Goal: Register for event/course

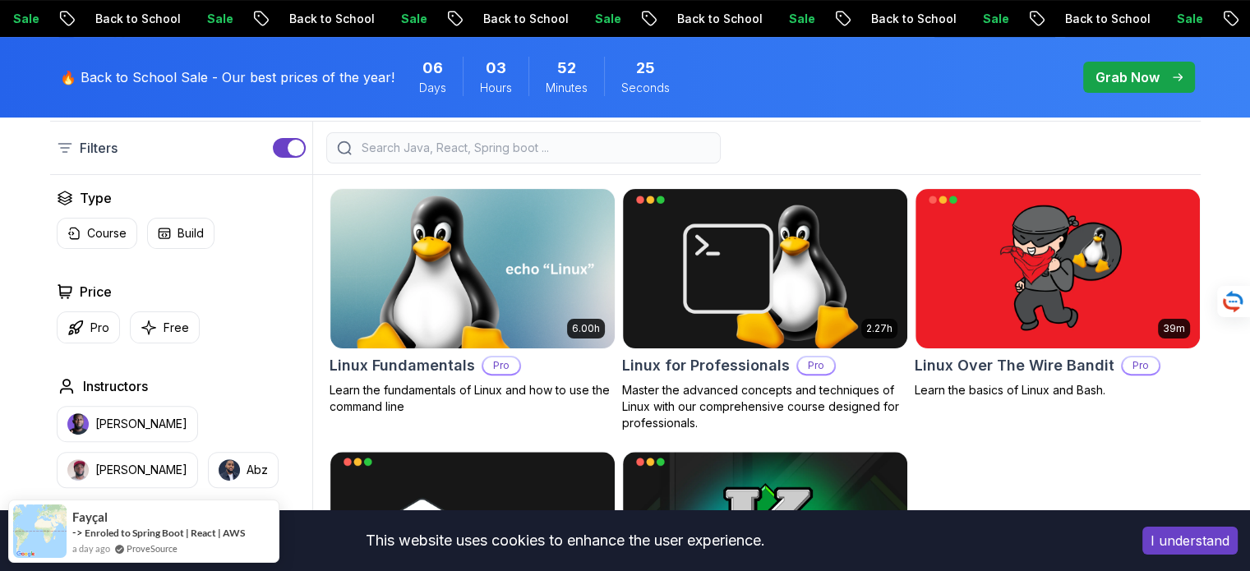
scroll to position [432, 0]
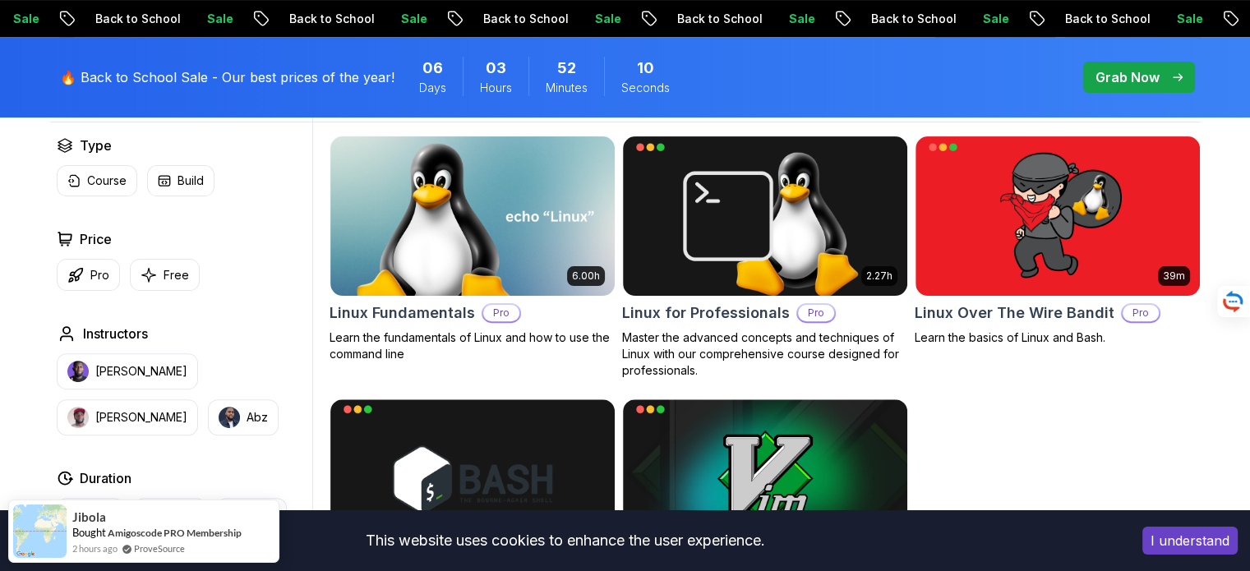
scroll to position [473, 0]
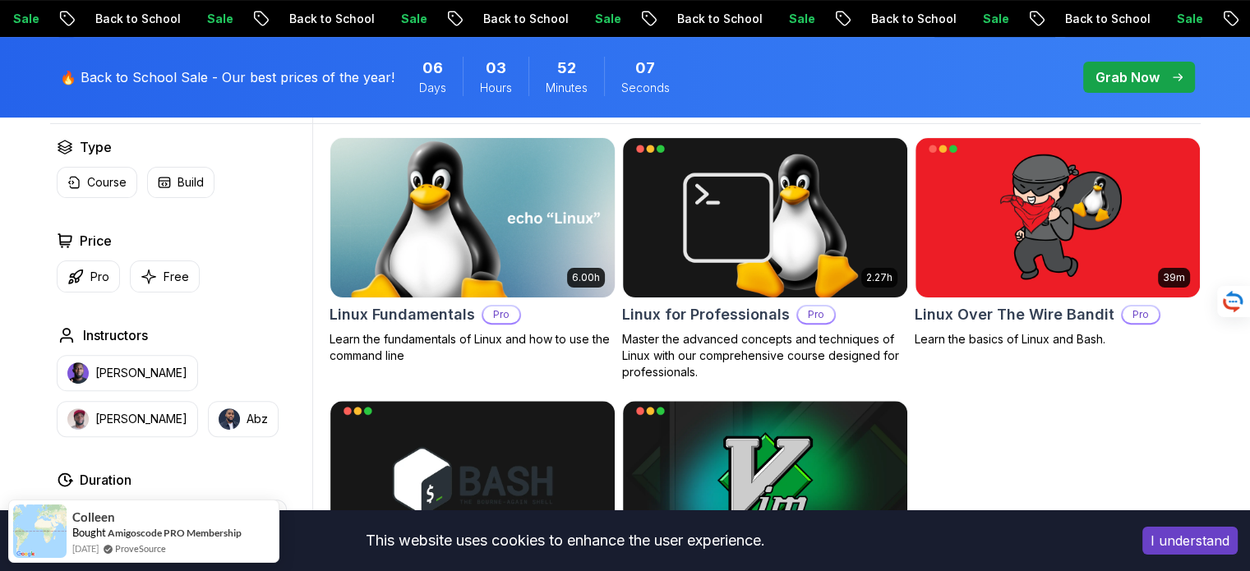
click at [583, 251] on img at bounding box center [472, 217] width 298 height 167
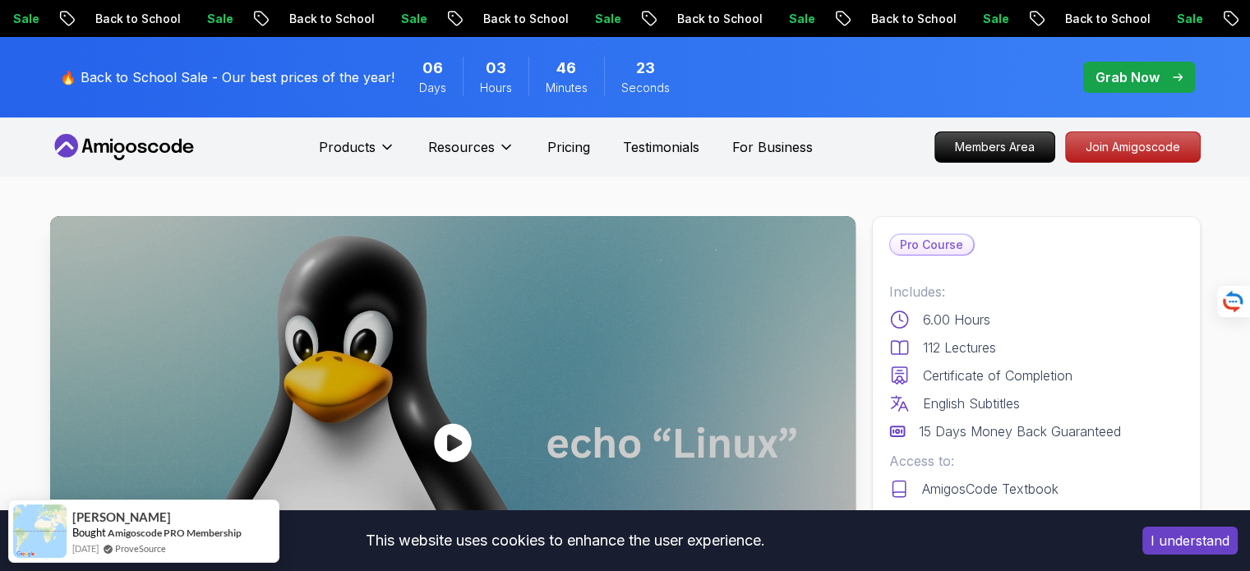
scroll to position [76, 0]
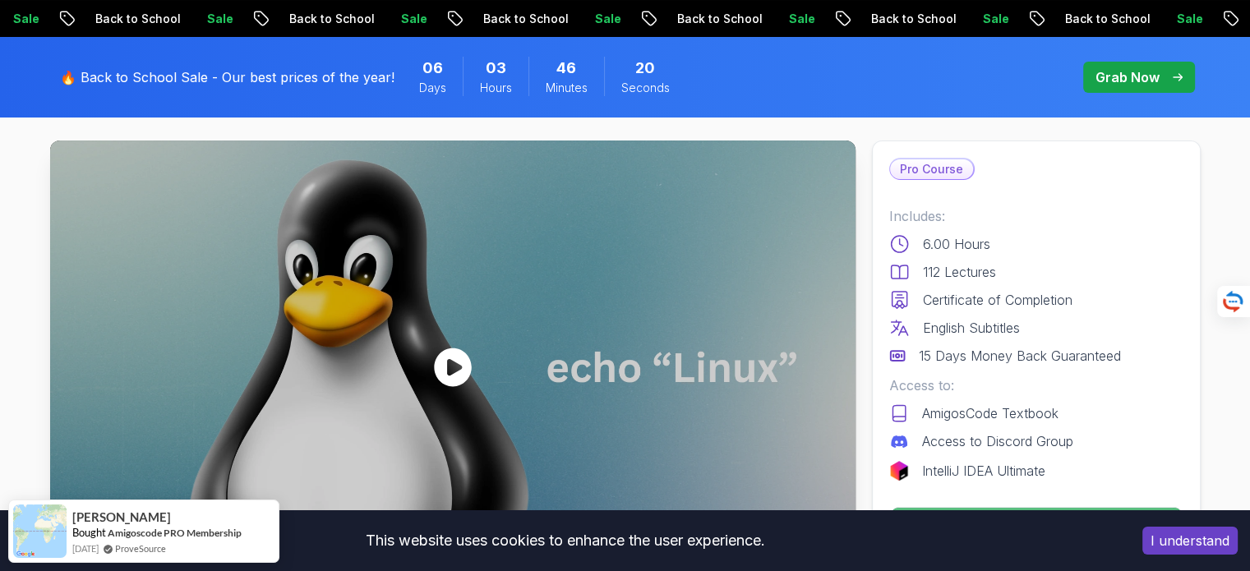
click at [1186, 538] on button "I understand" at bounding box center [1189, 541] width 95 height 28
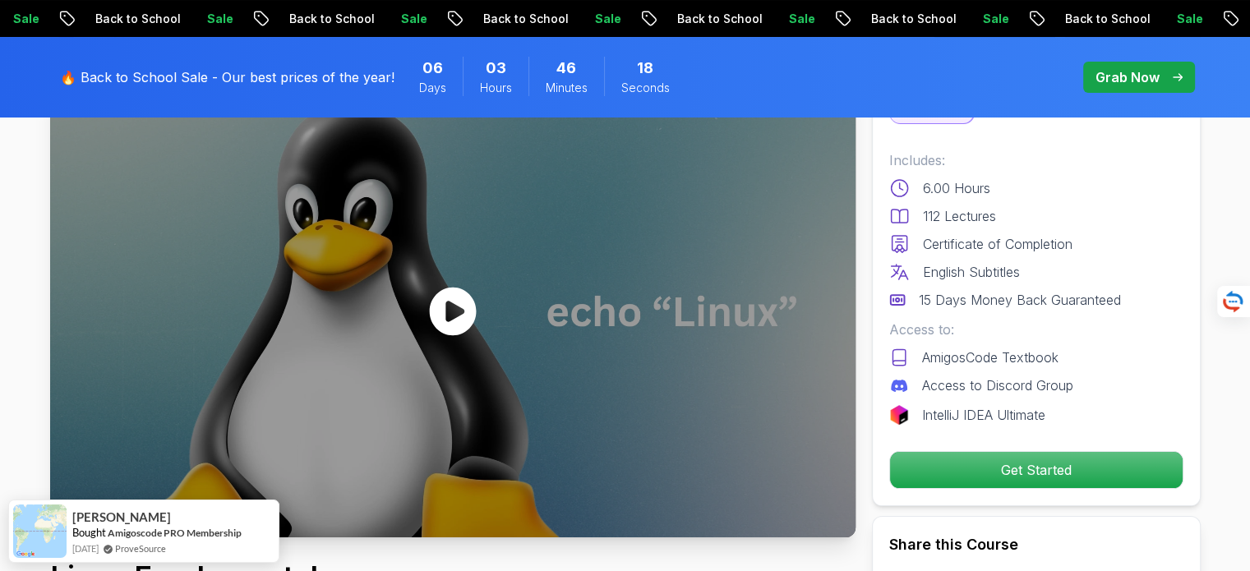
scroll to position [0, 0]
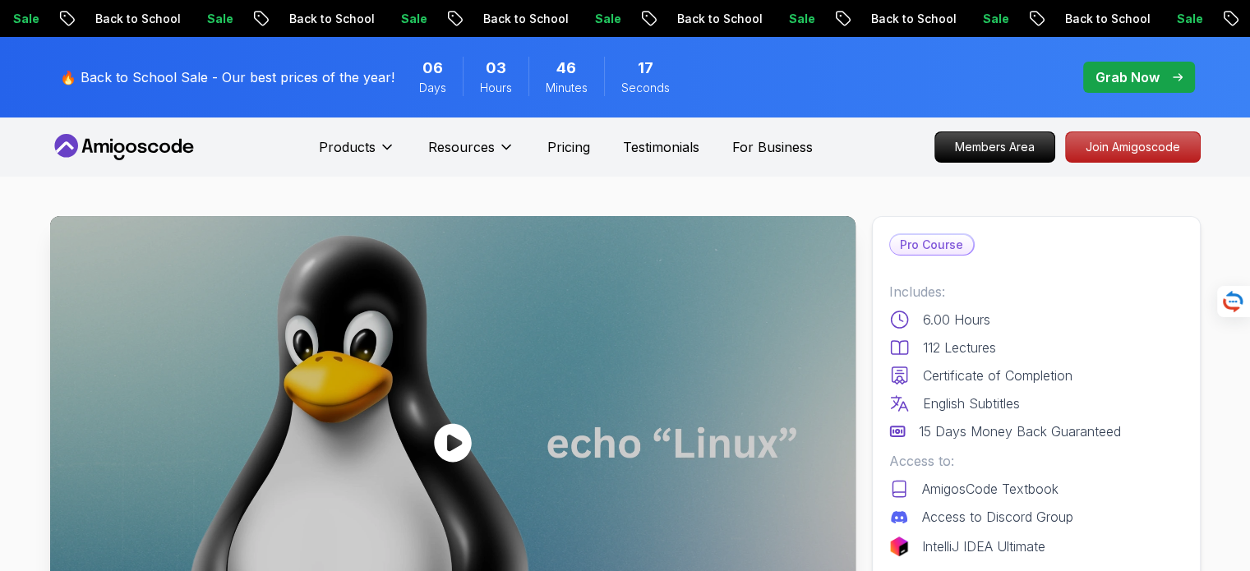
click at [164, 137] on icon at bounding box center [124, 147] width 148 height 26
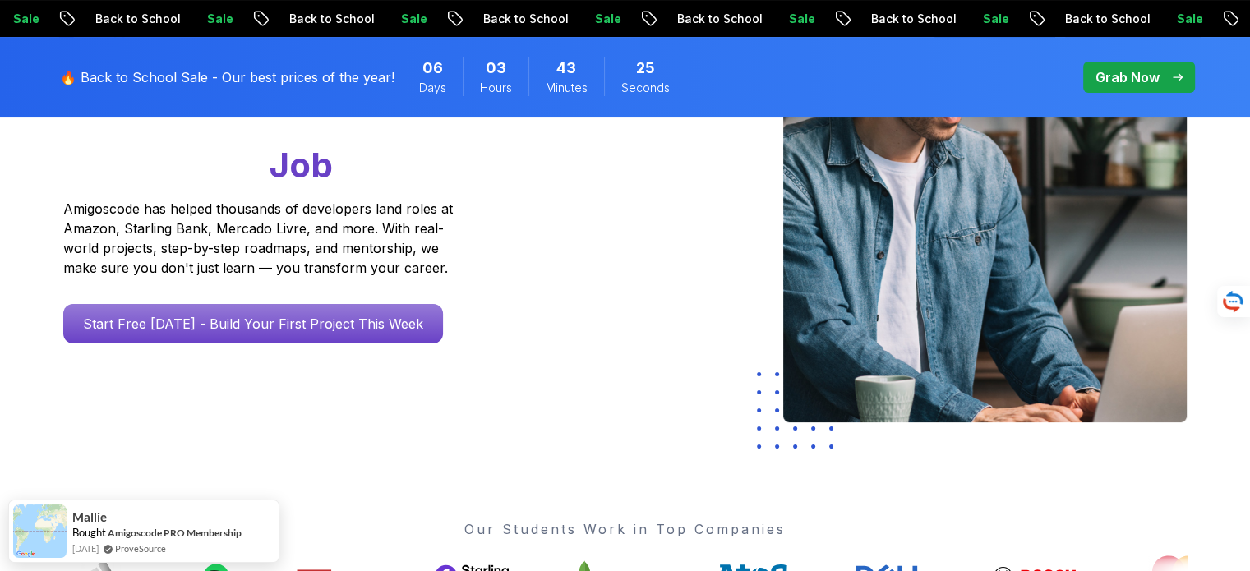
scroll to position [191, 0]
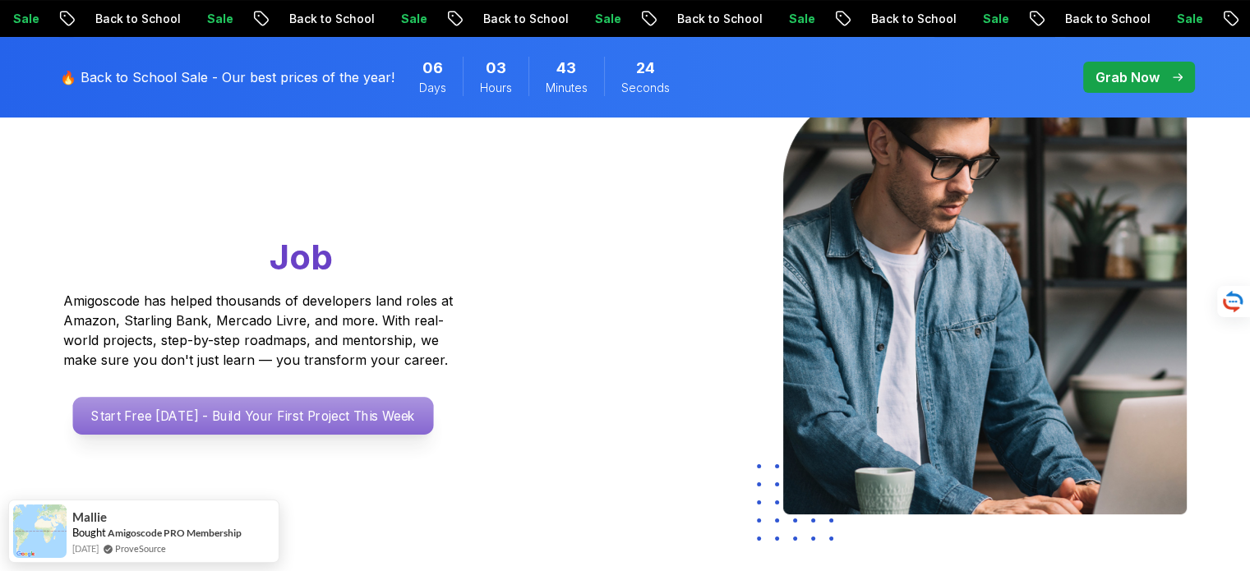
click at [376, 421] on p "Start Free [DATE] - Build Your First Project This Week" at bounding box center [252, 416] width 361 height 38
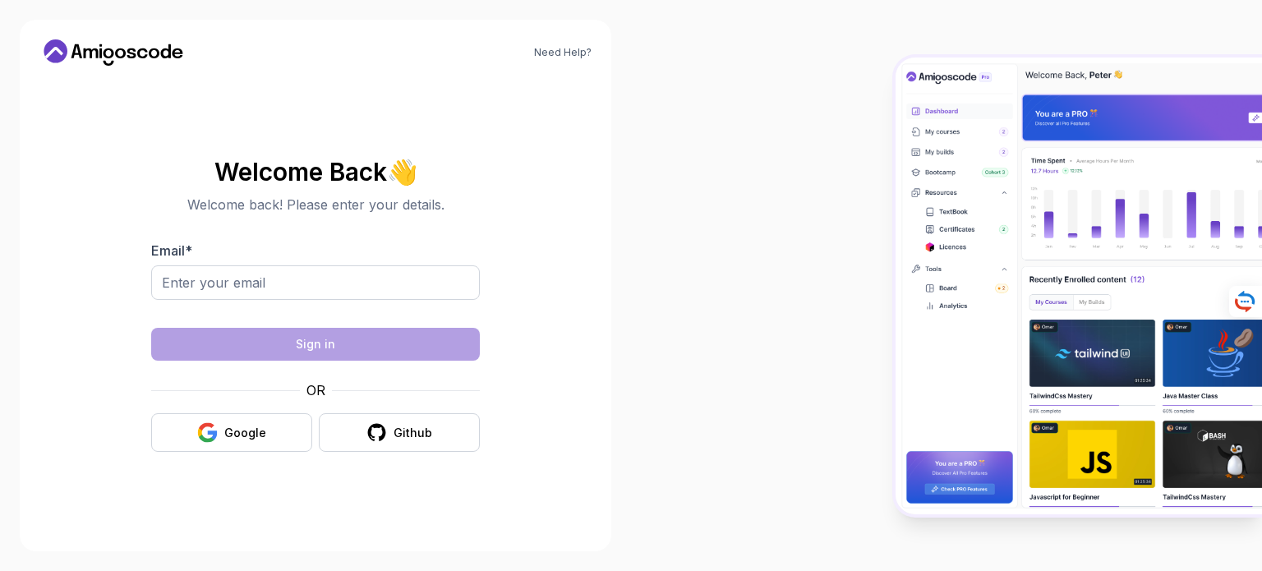
click at [144, 50] on icon at bounding box center [142, 53] width 11 height 10
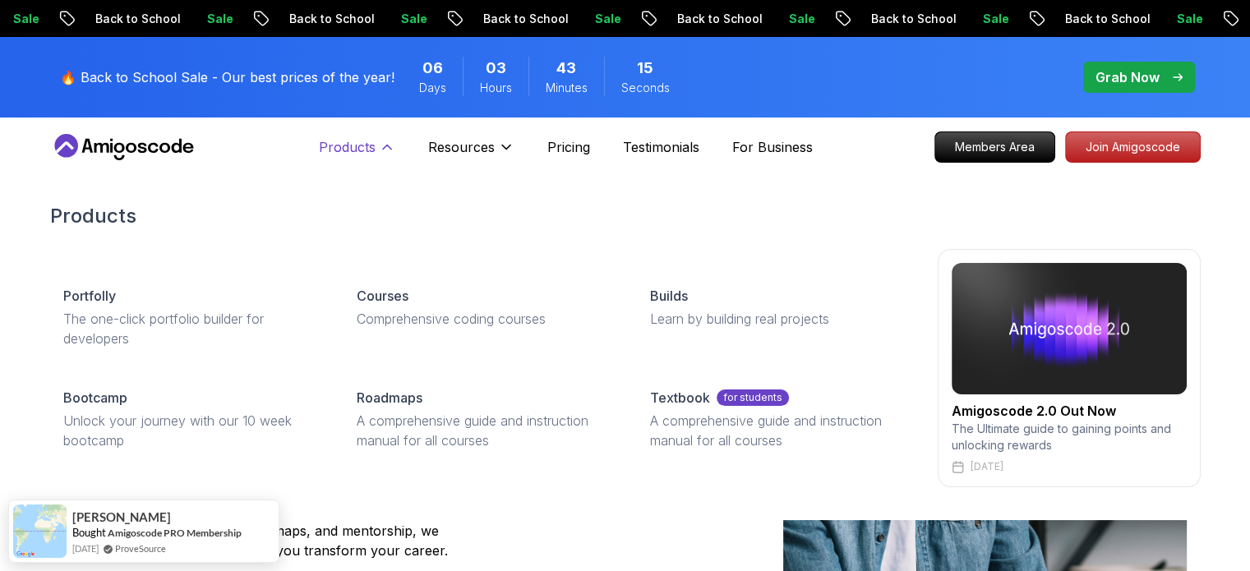
click at [361, 150] on p "Products" at bounding box center [347, 147] width 57 height 20
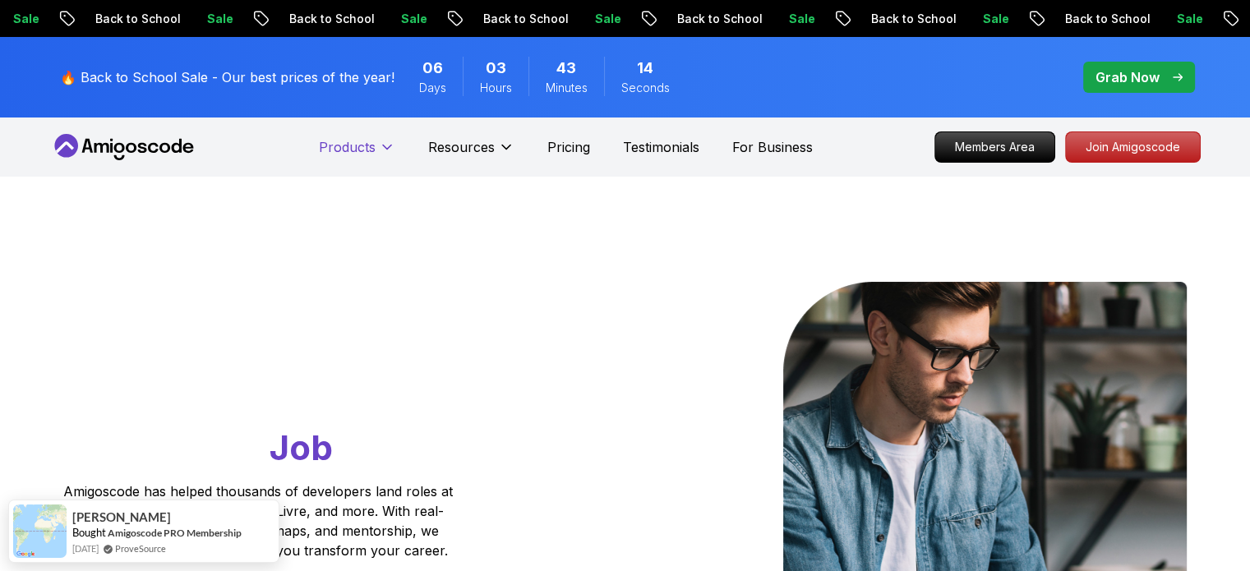
click at [361, 150] on p "Products" at bounding box center [347, 147] width 57 height 20
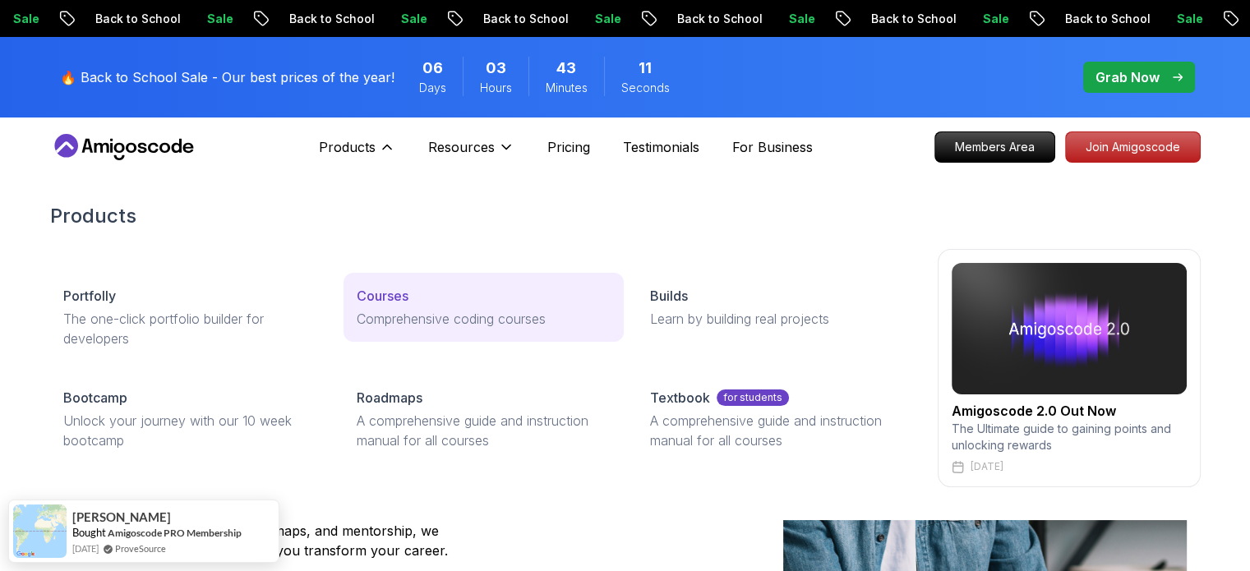
click at [422, 307] on link "Courses Comprehensive coding courses" at bounding box center [483, 307] width 280 height 69
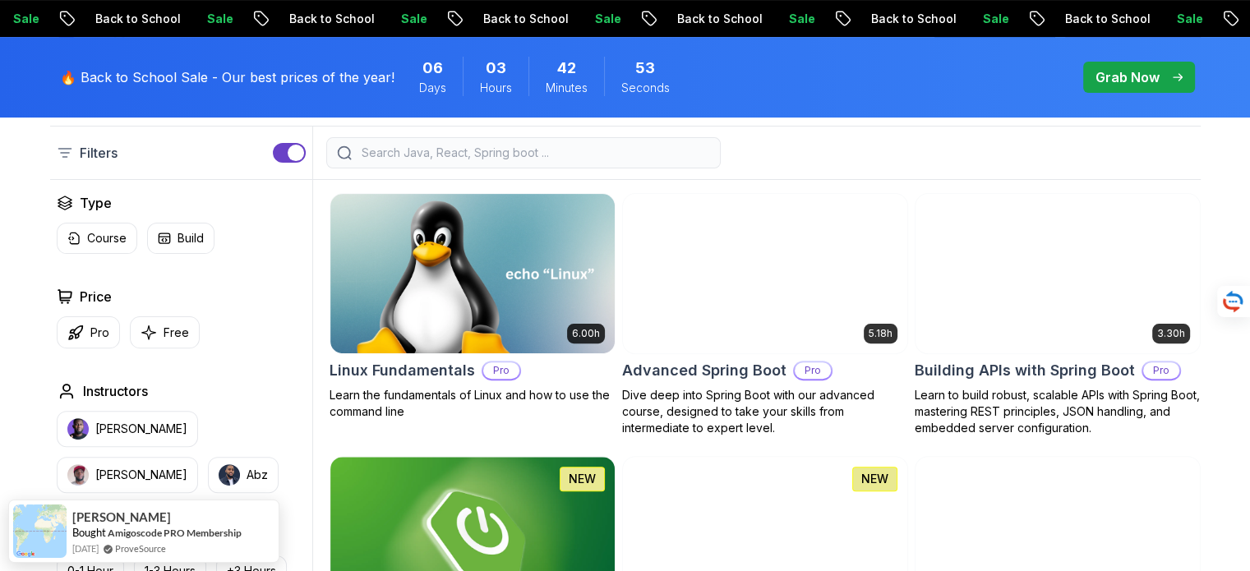
scroll to position [443, 0]
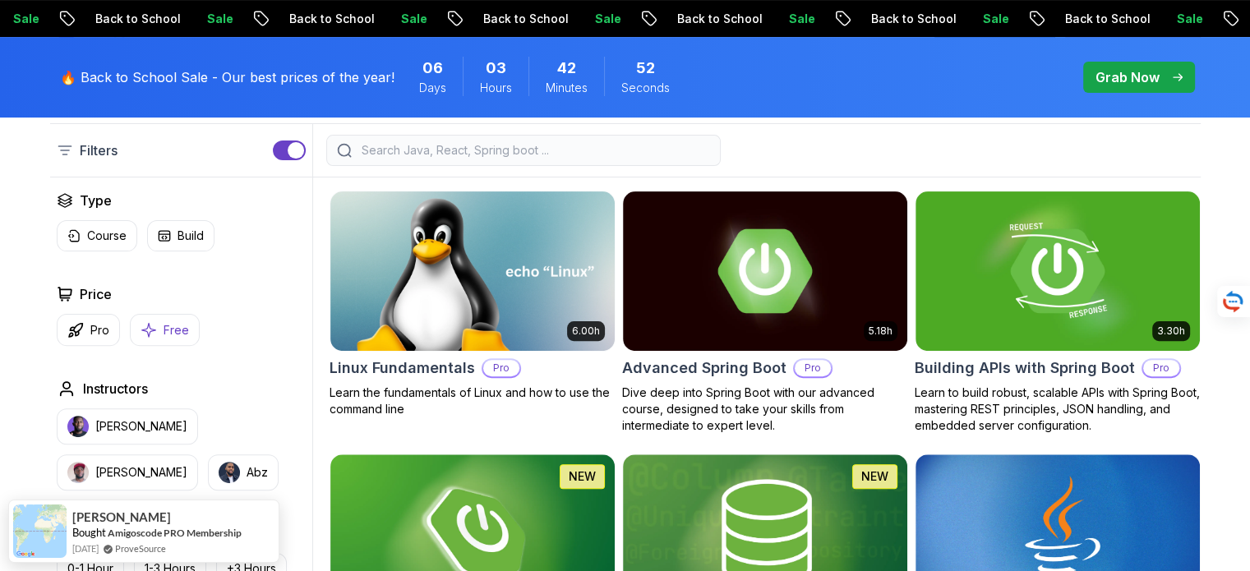
click at [159, 330] on button "Free" at bounding box center [165, 330] width 70 height 32
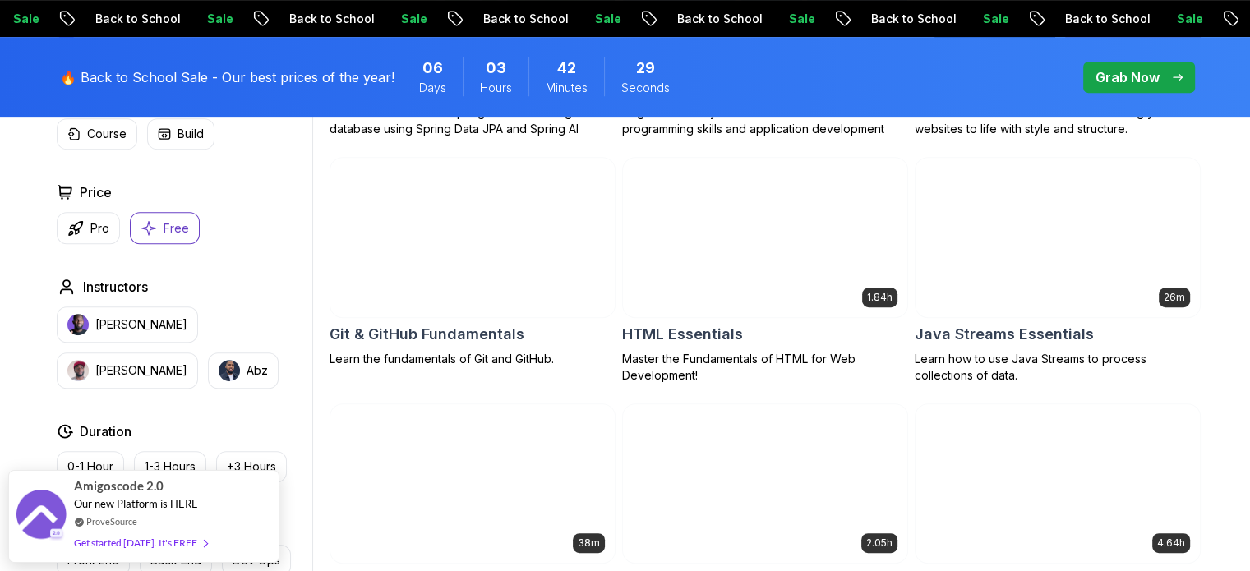
scroll to position [721, 0]
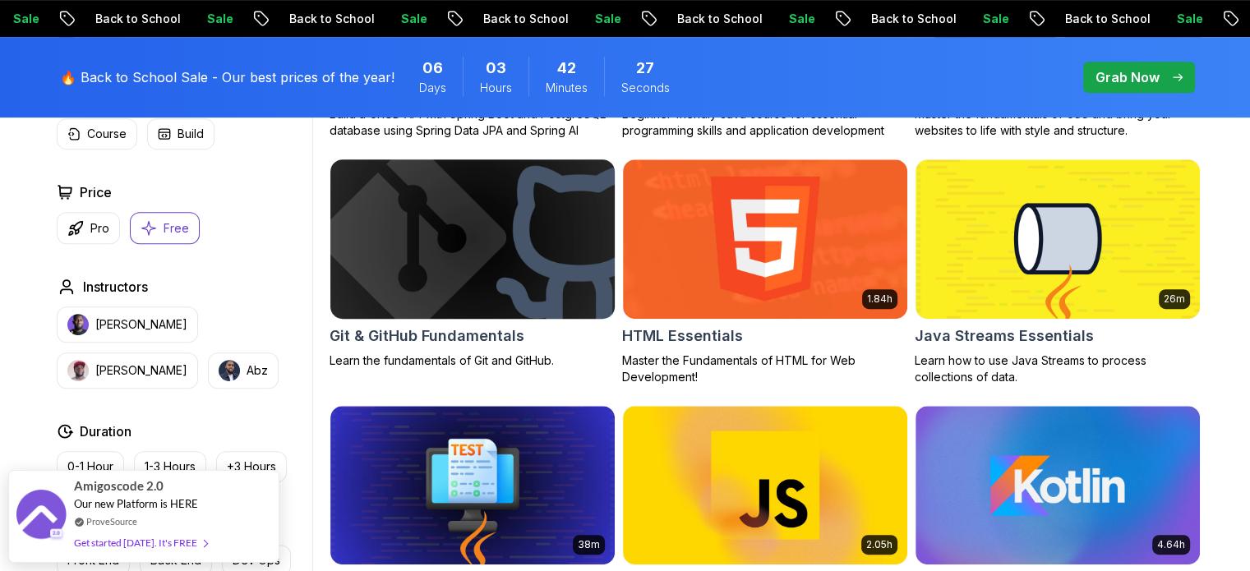
click at [442, 232] on img at bounding box center [472, 238] width 298 height 167
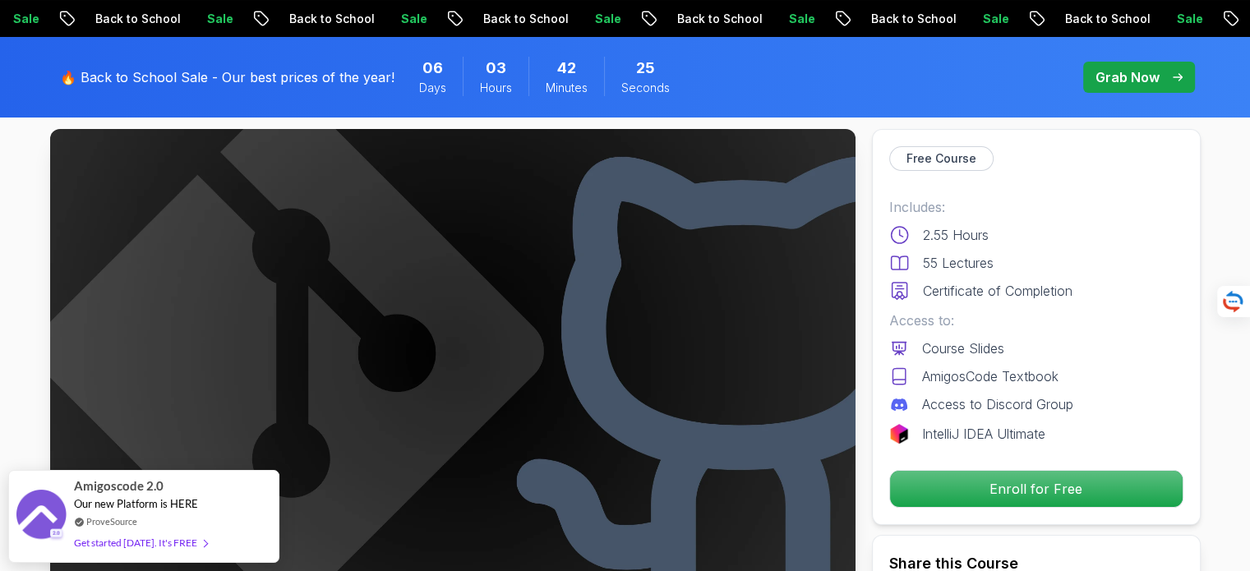
scroll to position [69, 0]
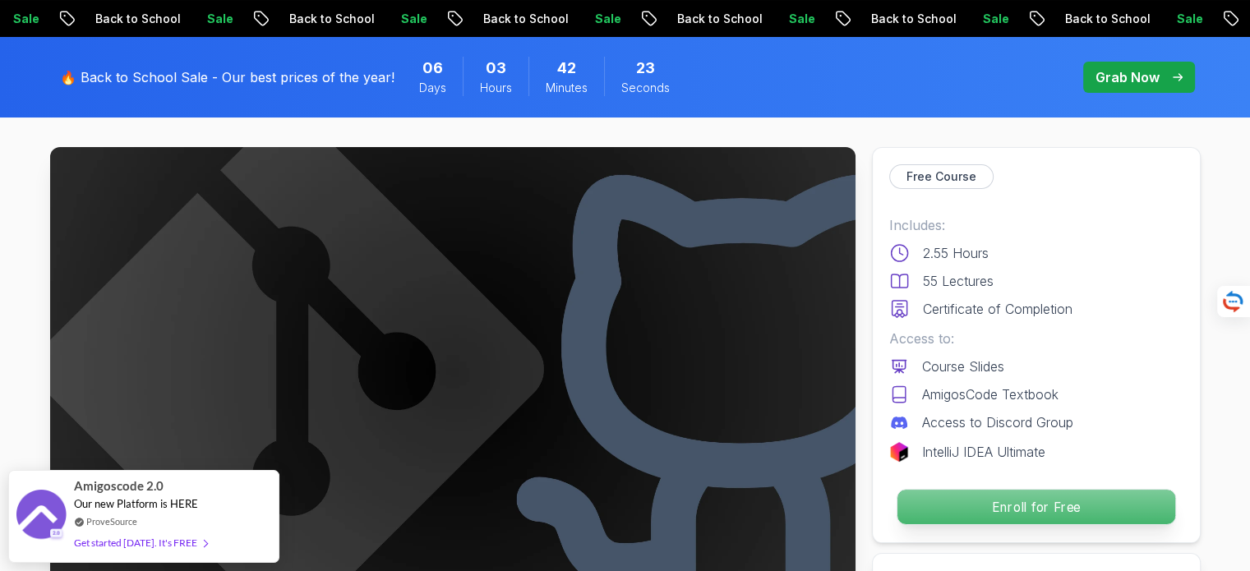
click at [970, 512] on p "Enroll for Free" at bounding box center [1035, 507] width 278 height 35
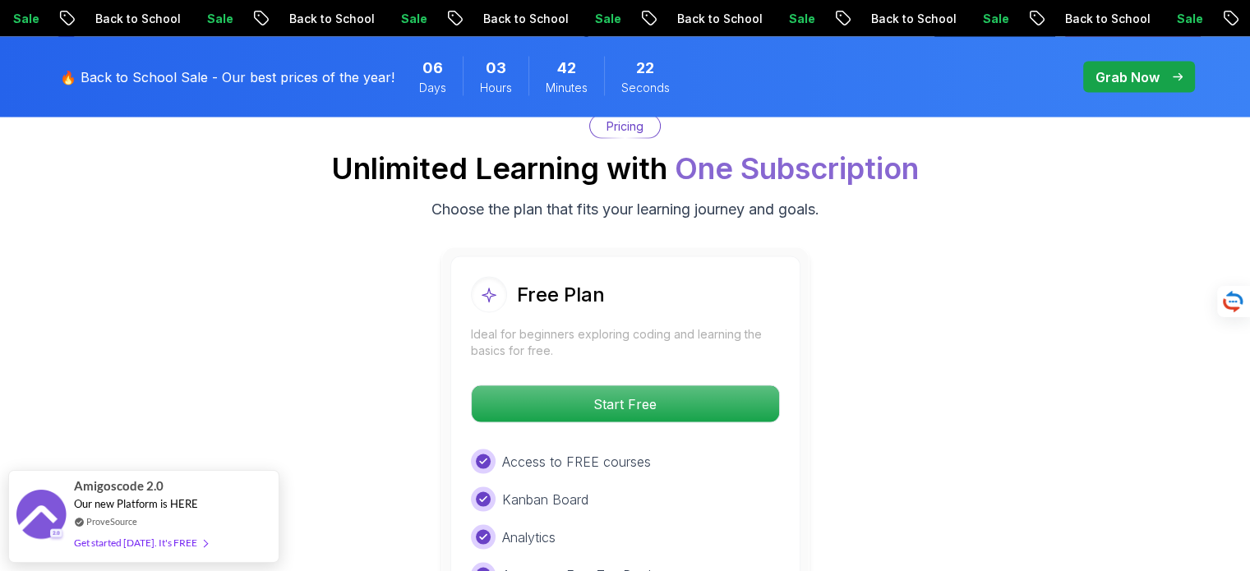
scroll to position [3147, 0]
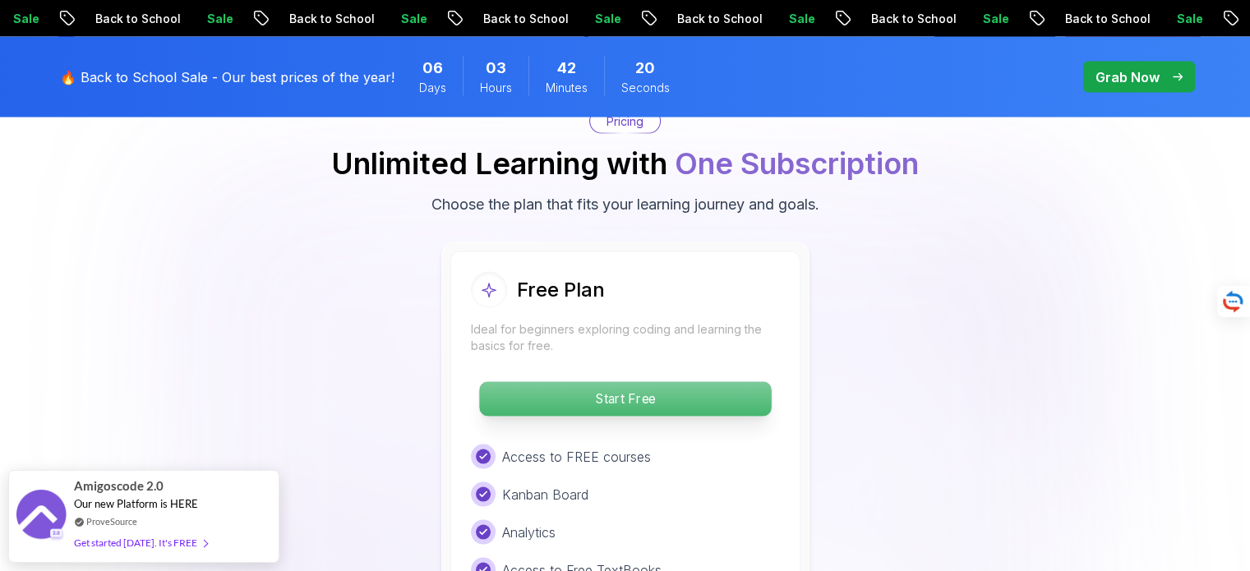
click at [677, 393] on p "Start Free" at bounding box center [625, 399] width 292 height 35
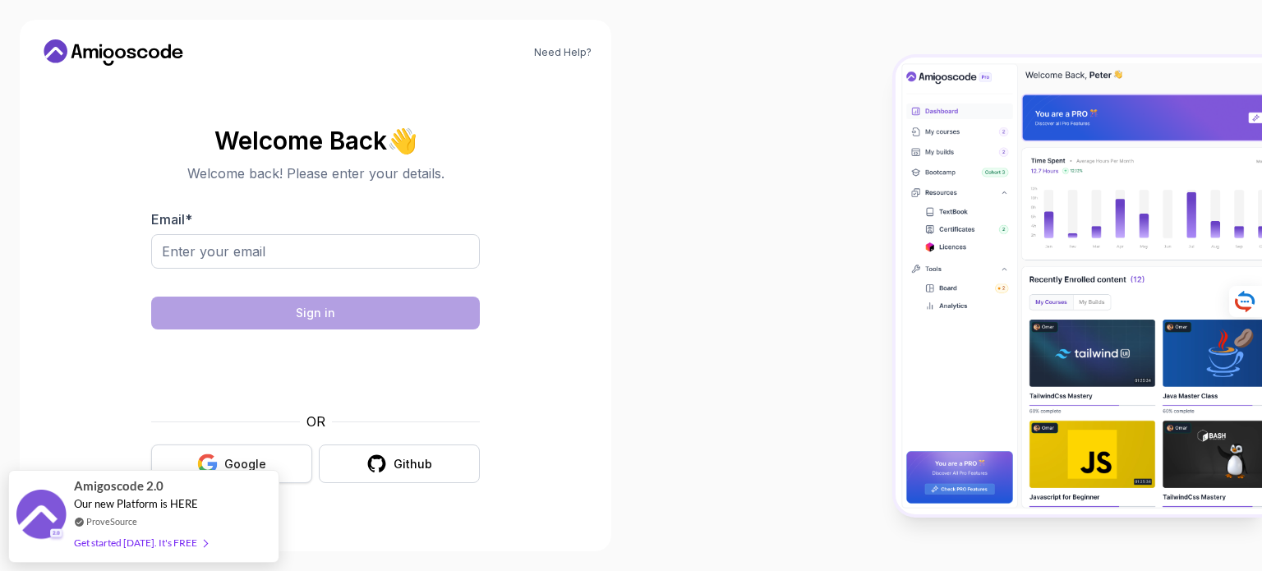
click at [276, 456] on button "Google" at bounding box center [231, 463] width 161 height 39
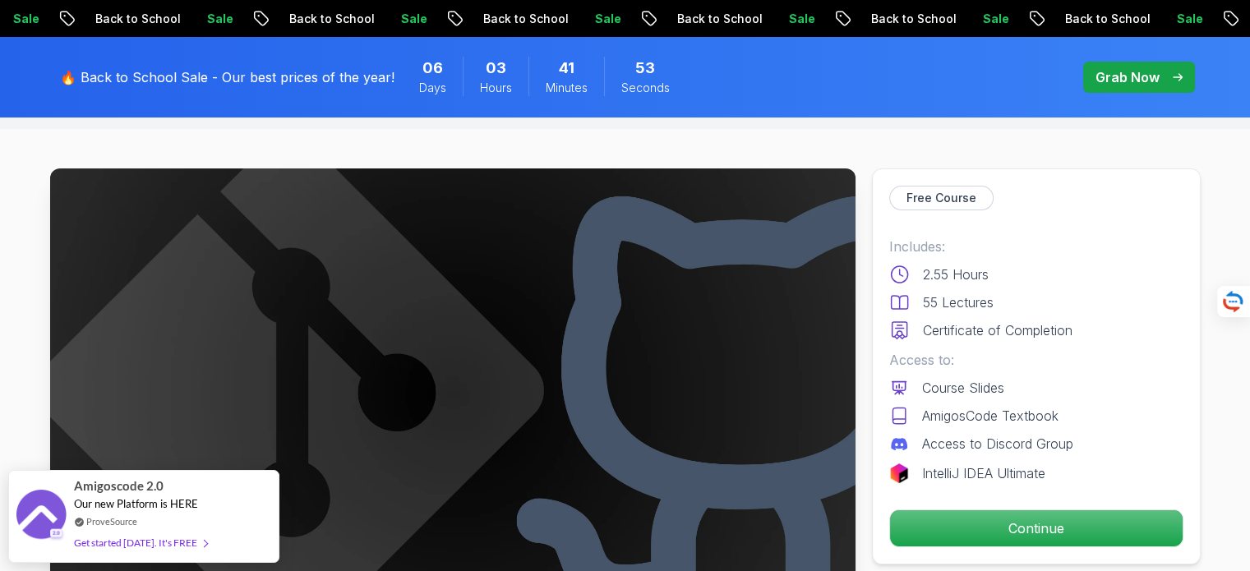
scroll to position [56, 0]
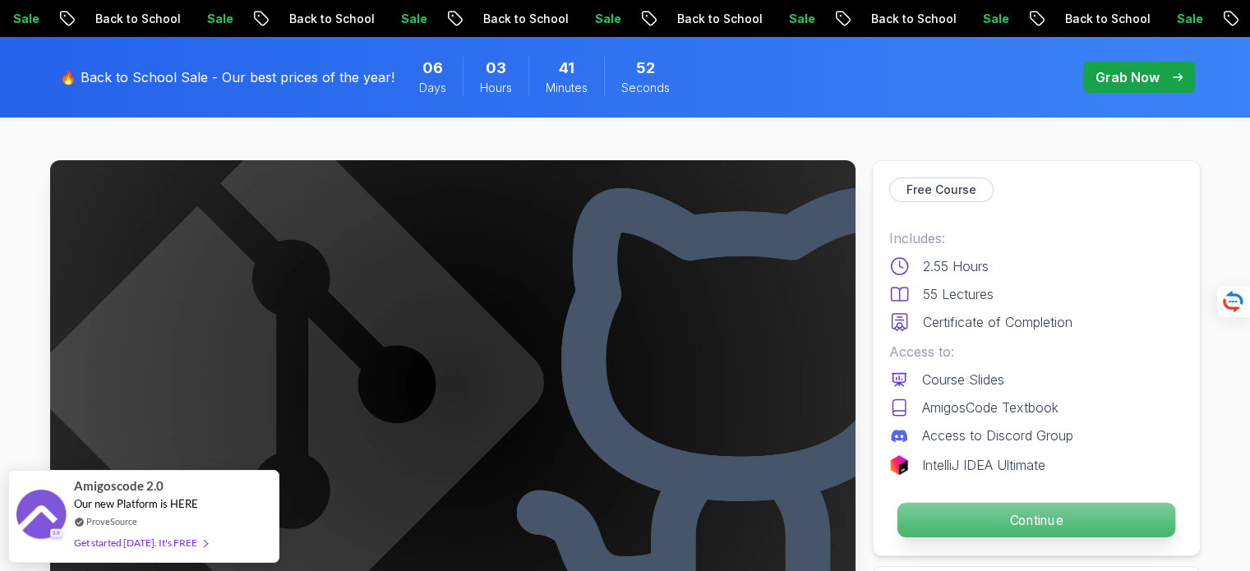
click at [937, 507] on p "Continue" at bounding box center [1035, 520] width 278 height 35
